Goal: Transaction & Acquisition: Purchase product/service

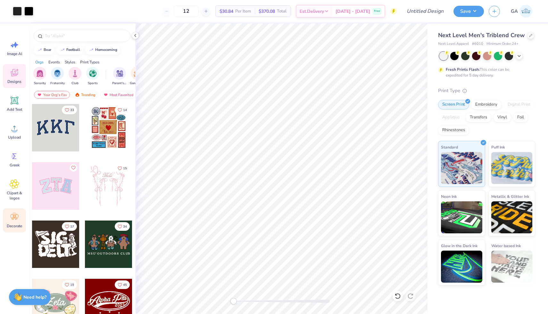
click at [12, 219] on icon at bounding box center [15, 217] width 10 height 10
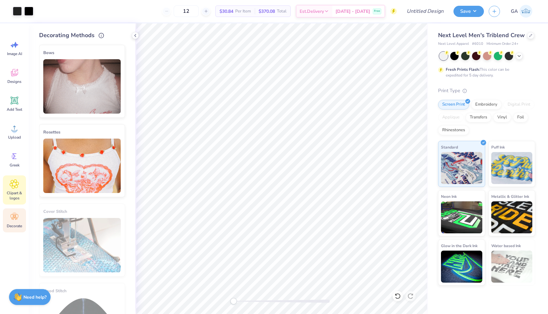
click at [11, 186] on icon at bounding box center [14, 184] width 9 height 9
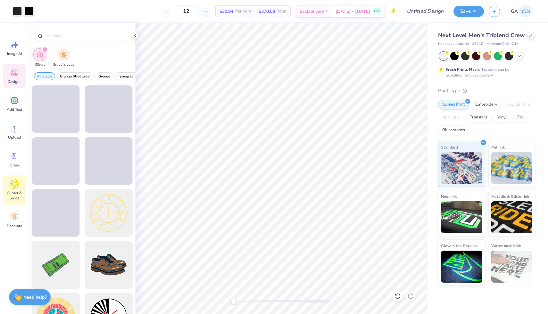
click at [12, 73] on icon at bounding box center [14, 72] width 7 height 7
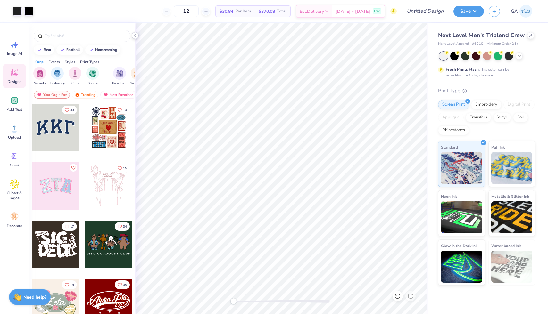
click at [134, 37] on icon at bounding box center [135, 35] width 5 height 5
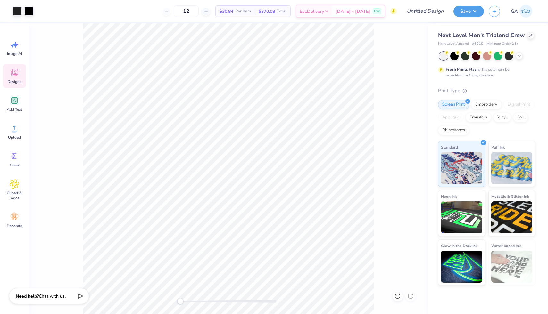
click at [73, 300] on div "Need help? Chat with us." at bounding box center [49, 296] width 80 height 16
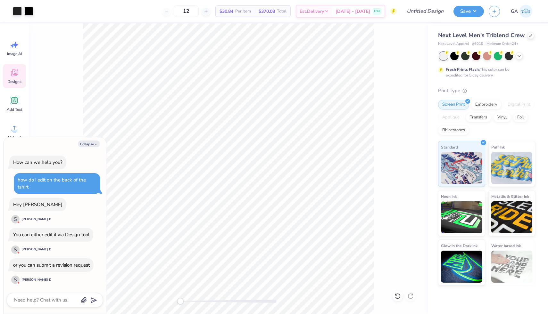
click at [16, 77] on icon at bounding box center [15, 73] width 10 height 10
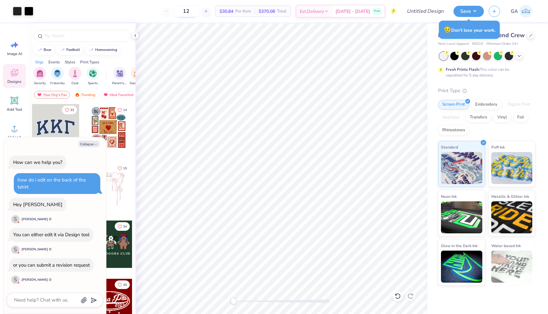
type textarea "x"
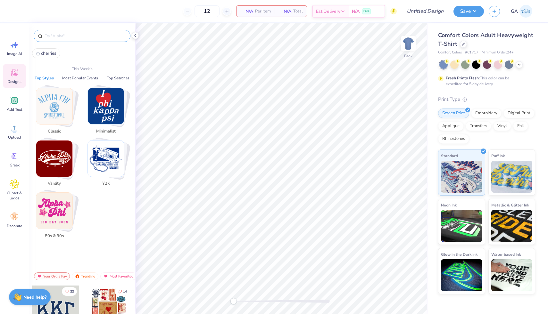
click at [67, 37] on input "text" at bounding box center [85, 36] width 82 height 6
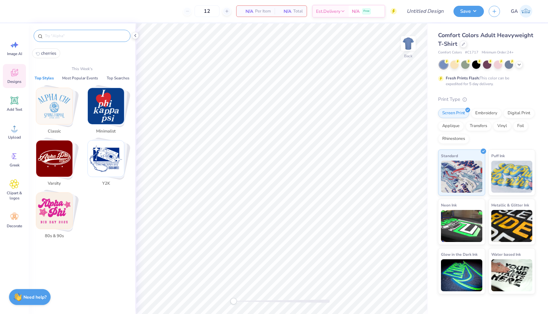
click at [60, 38] on input "text" at bounding box center [85, 36] width 82 height 6
click at [17, 78] on div "Designs" at bounding box center [14, 76] width 23 height 24
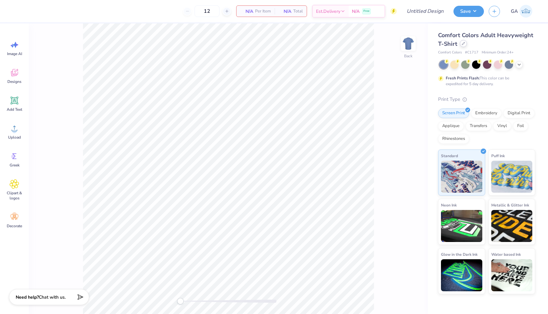
click at [461, 44] on div at bounding box center [463, 43] width 7 height 7
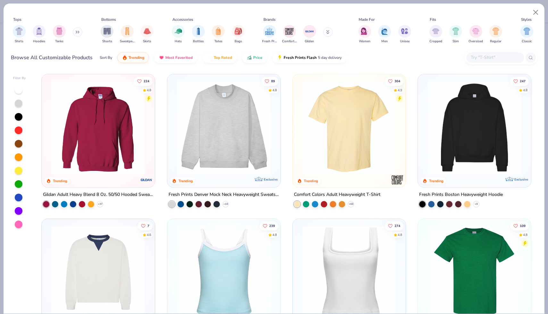
click at [499, 59] on input "text" at bounding box center [494, 57] width 49 height 7
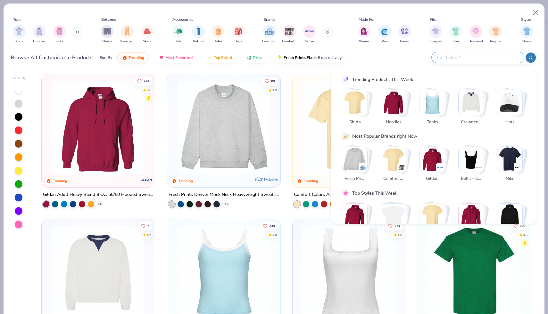
paste input "11 Degrees FDG3051"
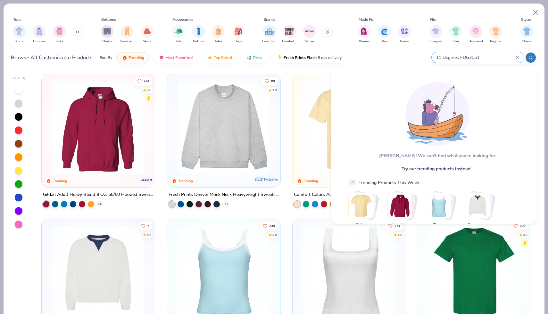
type input "11 Degrees FDG3051"
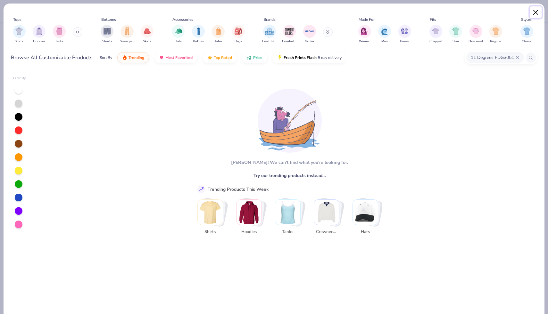
click at [536, 9] on button "Close" at bounding box center [536, 12] width 12 height 12
